Goal: Information Seeking & Learning: Learn about a topic

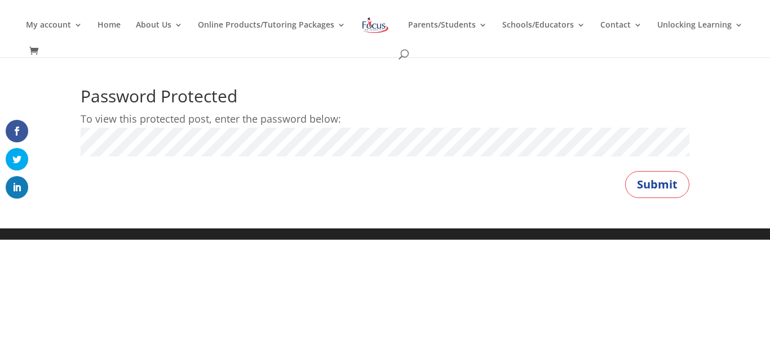
click at [625, 171] on button "Submit" at bounding box center [657, 184] width 64 height 27
click at [639, 183] on button "Submit" at bounding box center [657, 184] width 64 height 27
click at [625, 171] on button "Submit" at bounding box center [657, 184] width 64 height 27
click at [653, 181] on button "Submit" at bounding box center [657, 184] width 64 height 27
click at [625, 171] on button "Submit" at bounding box center [657, 184] width 64 height 27
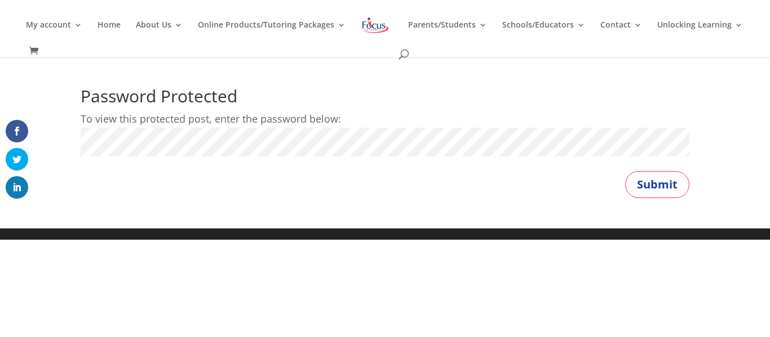
click at [625, 171] on button "Submit" at bounding box center [657, 184] width 64 height 27
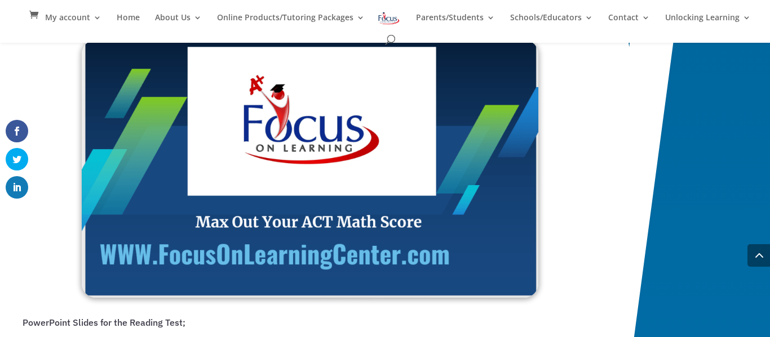
scroll to position [1223, 0]
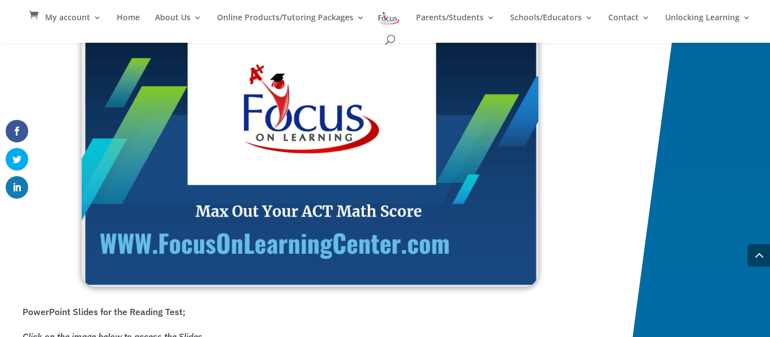
click at [312, 143] on img at bounding box center [310, 158] width 456 height 258
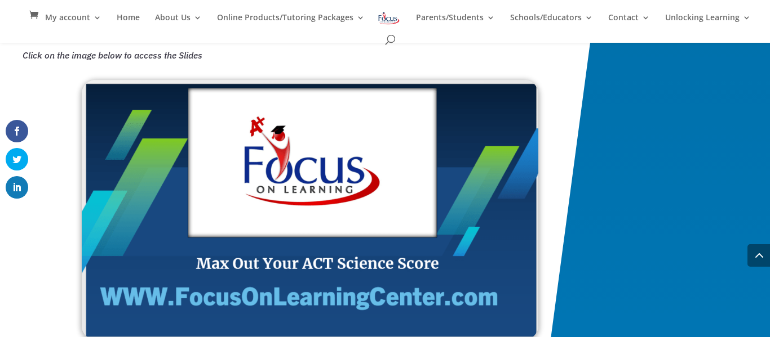
scroll to position [1882, 0]
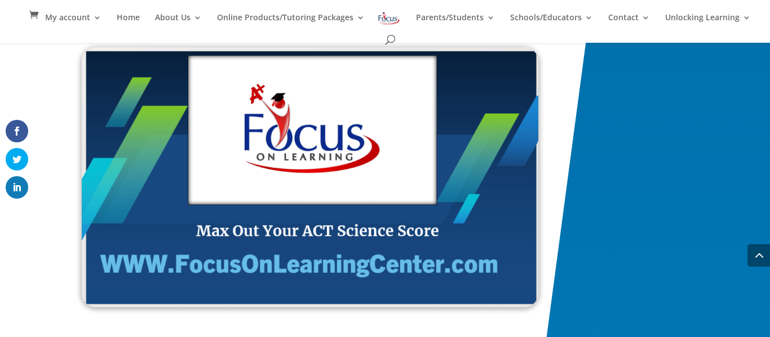
click at [262, 202] on img at bounding box center [310, 177] width 456 height 260
